Goal: Transaction & Acquisition: Purchase product/service

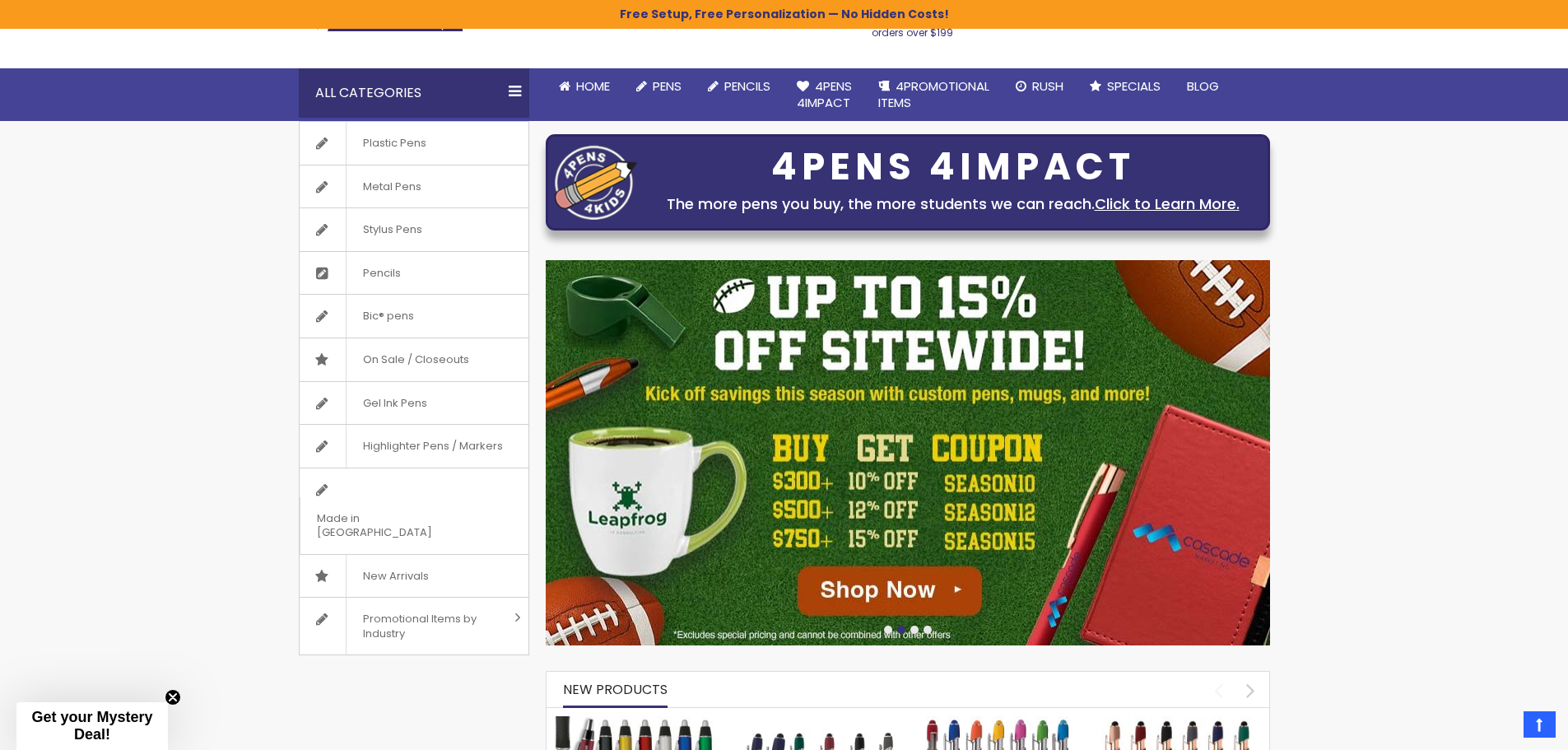
scroll to position [82, 0]
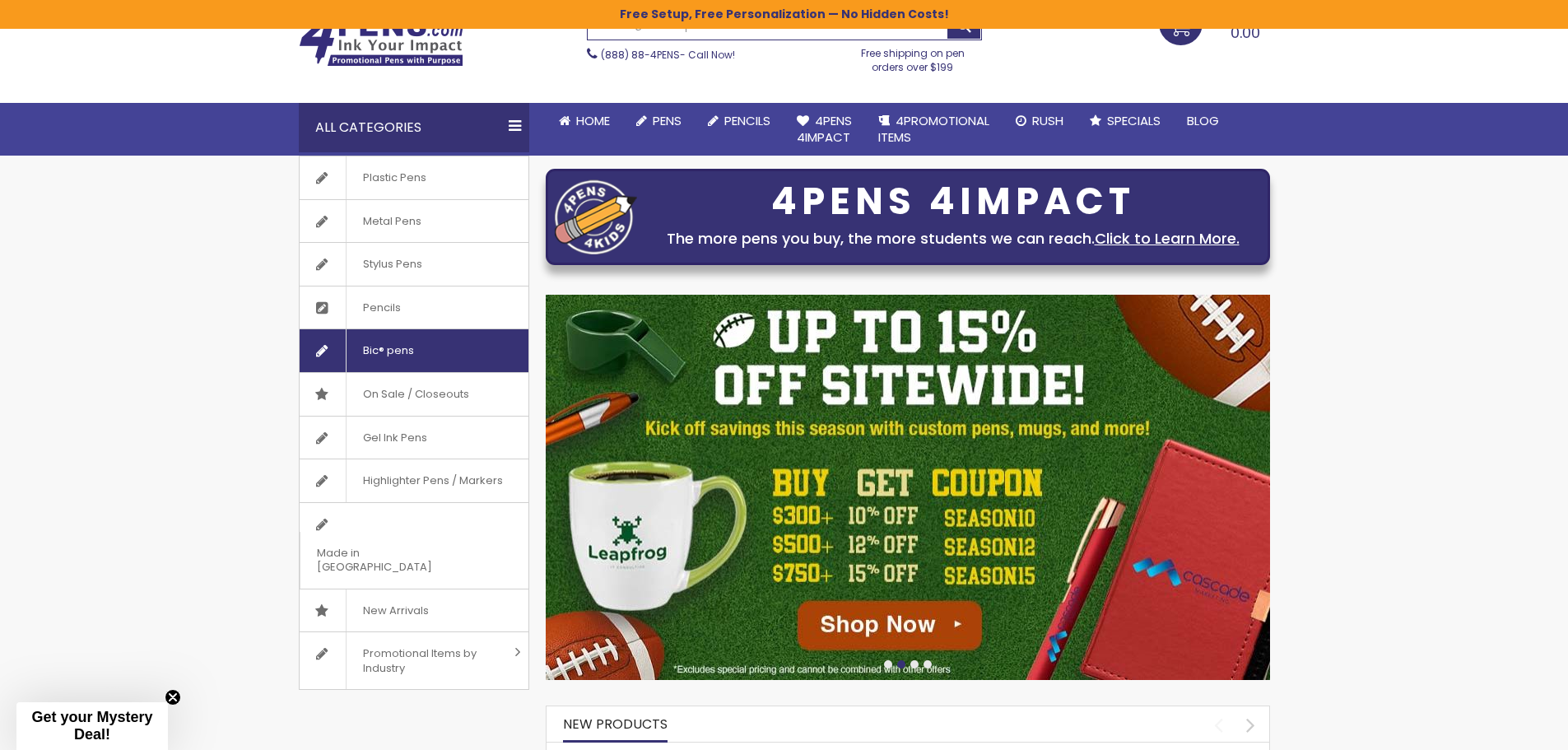
click at [408, 356] on span "Bic® pens" at bounding box center [388, 350] width 85 height 43
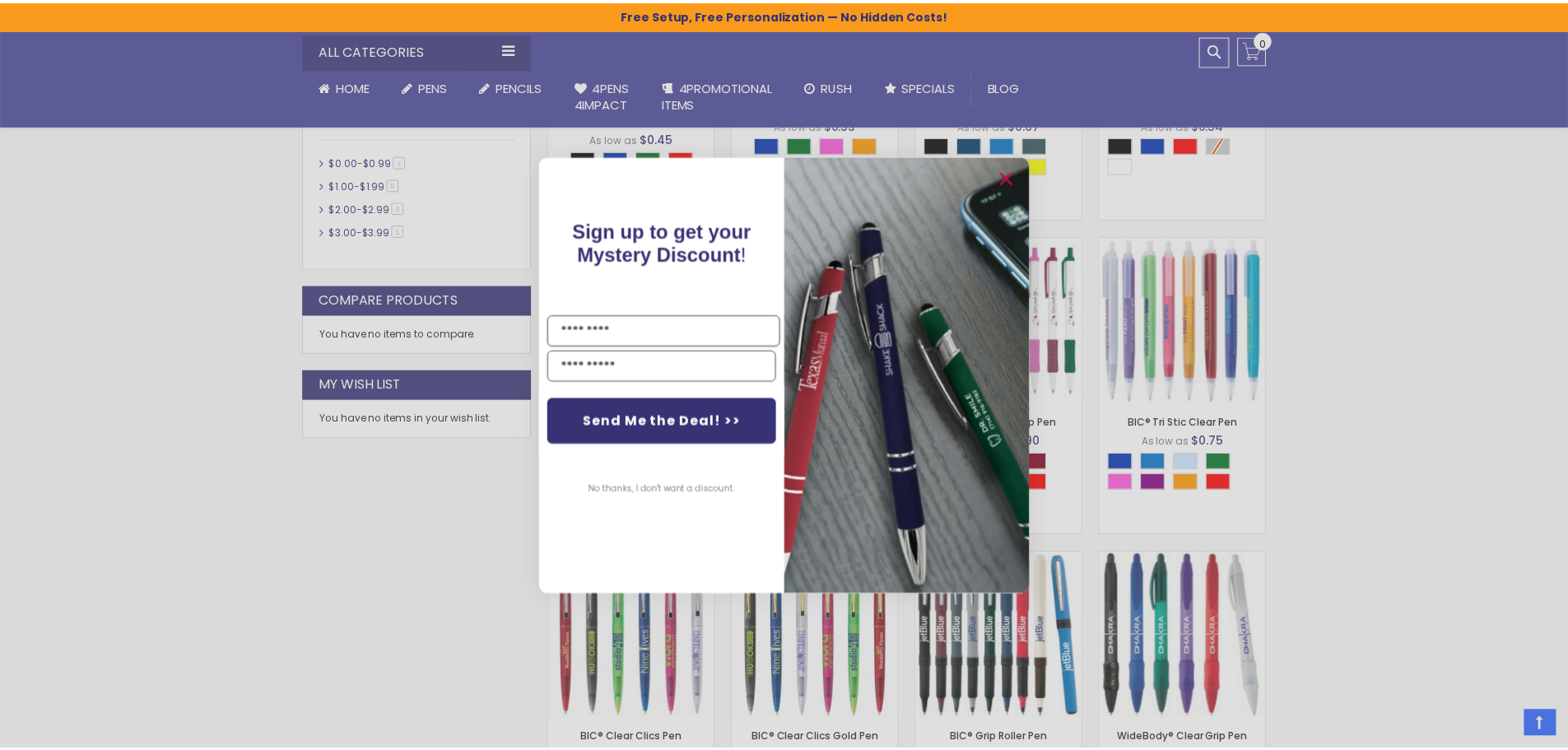
scroll to position [688, 0]
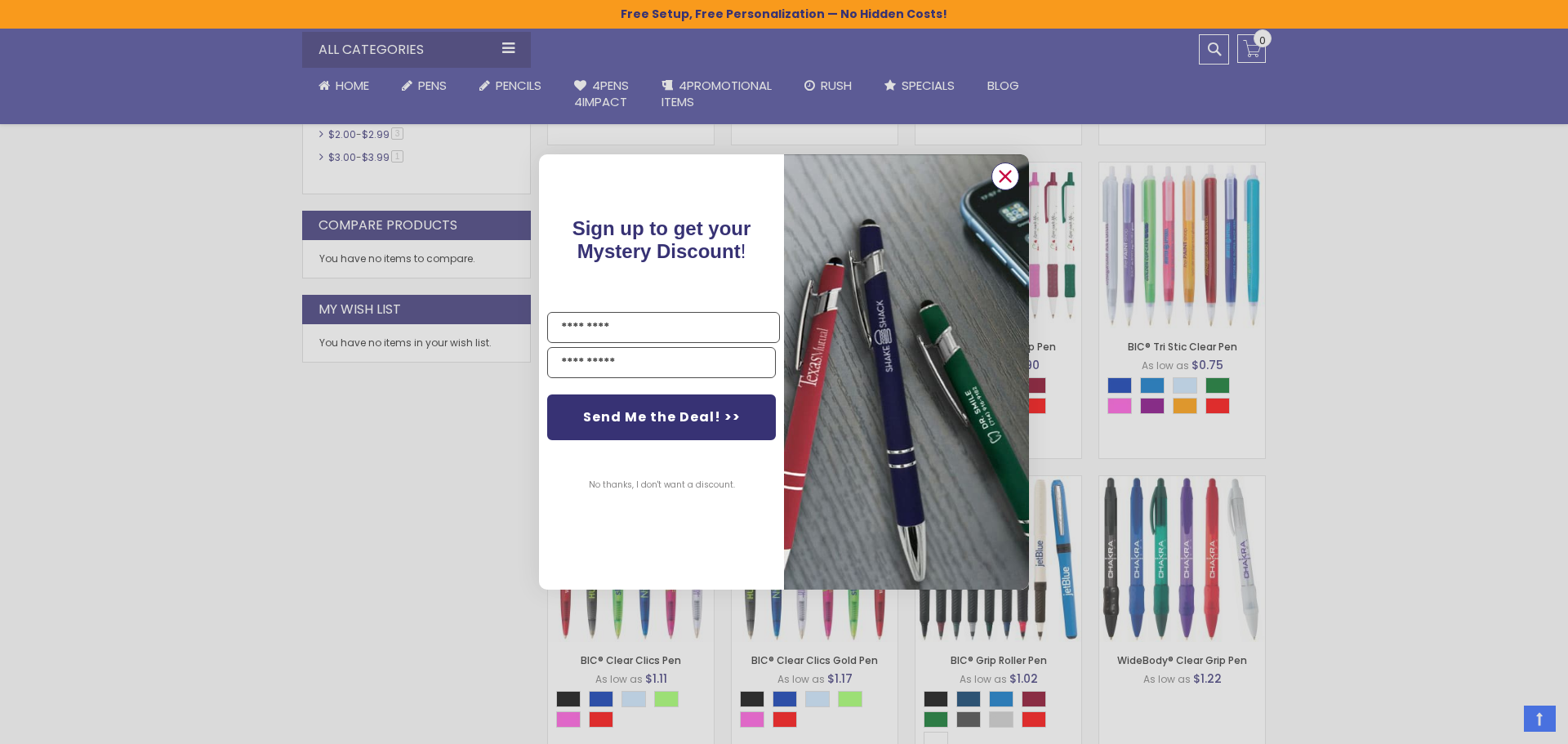
click at [1001, 178] on circle "Close dialog" at bounding box center [1005, 176] width 24 height 24
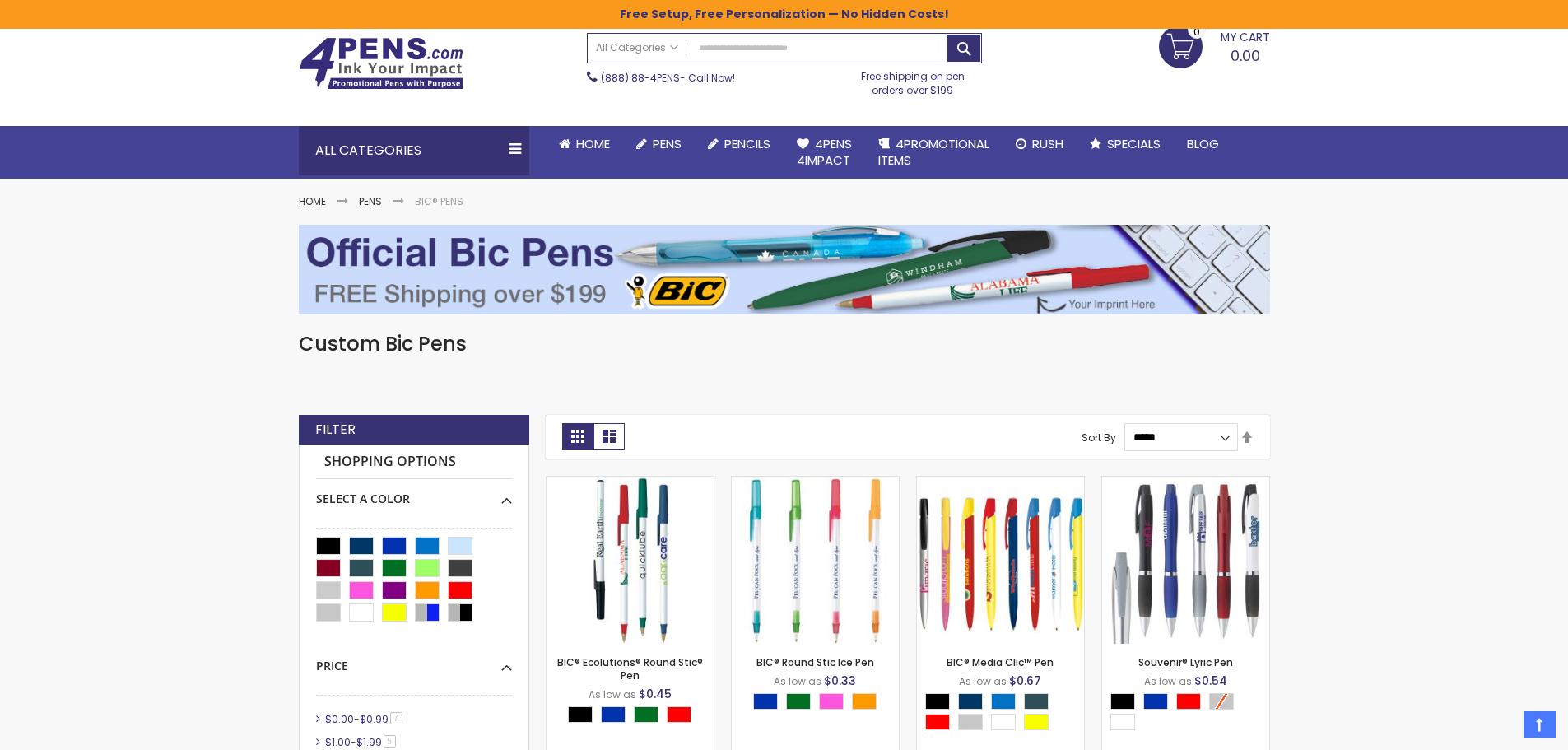
scroll to position [30, 0]
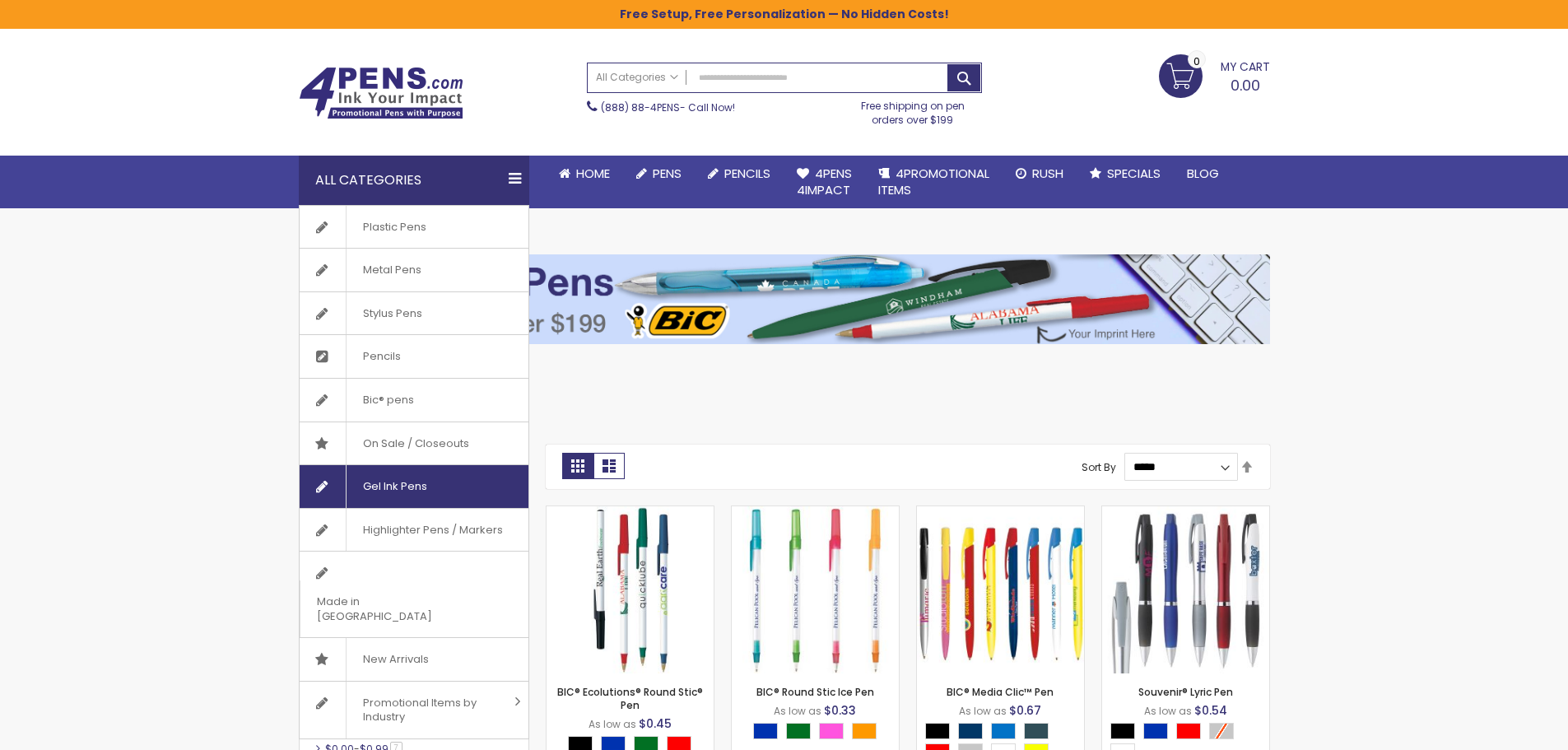
click at [391, 469] on span "Gel Ink Pens" at bounding box center [395, 486] width 98 height 43
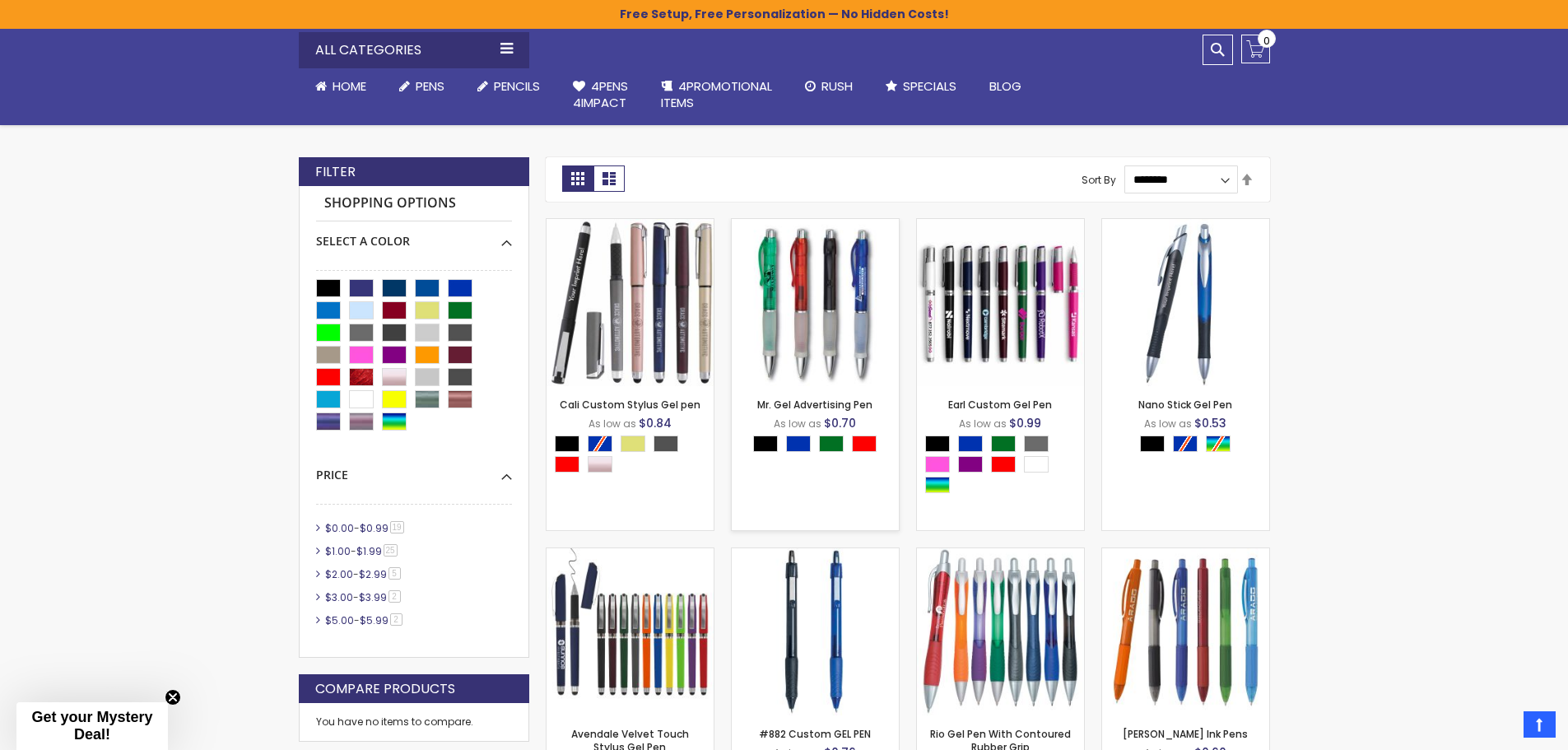
scroll to position [329, 0]
click at [1224, 181] on select "**********" at bounding box center [1181, 180] width 114 height 28
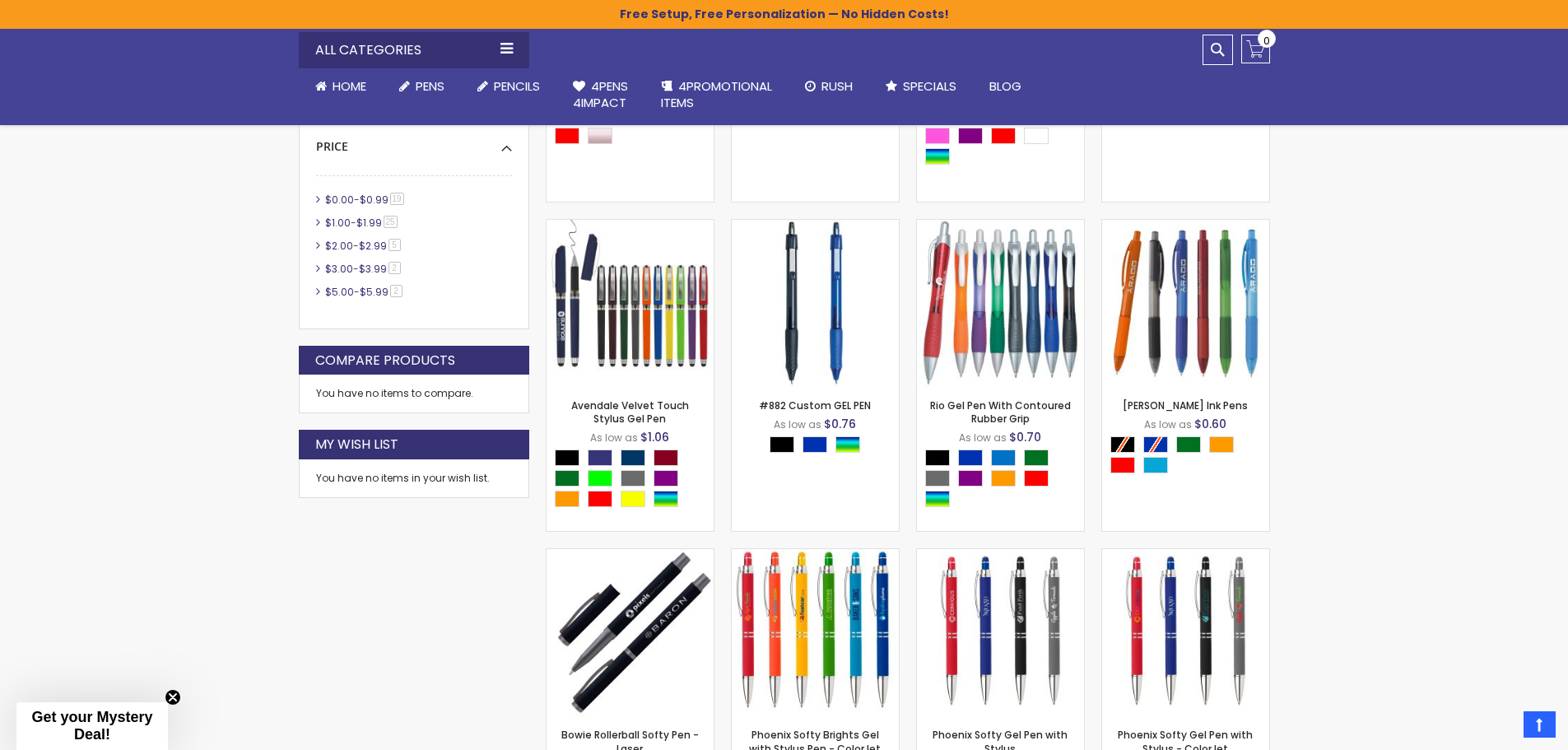
scroll to position [741, 0]
